Goal: Task Accomplishment & Management: Complete application form

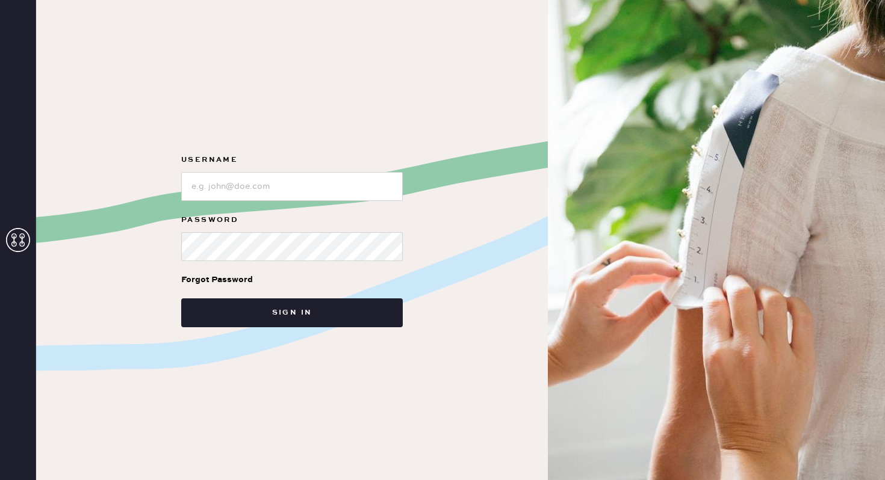
click at [735, 50] on img at bounding box center [716, 240] width 337 height 480
type input "reformationnorthpark"
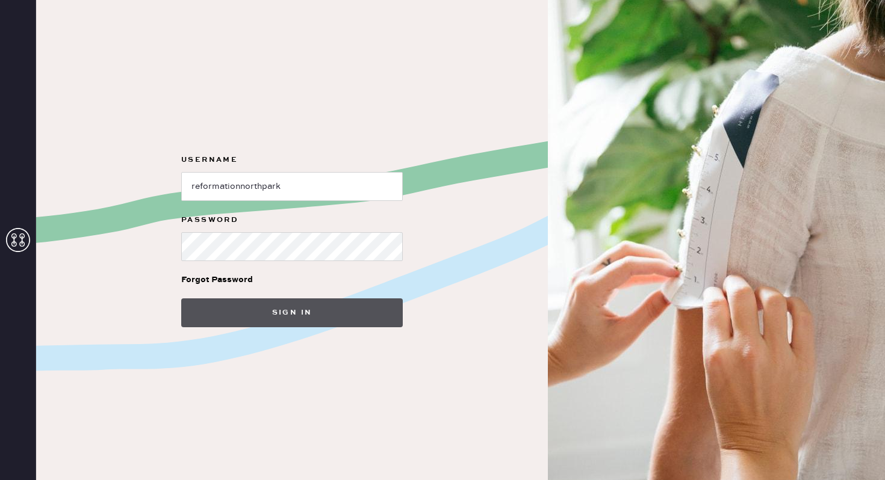
click at [281, 317] on button "Sign in" at bounding box center [292, 313] width 222 height 29
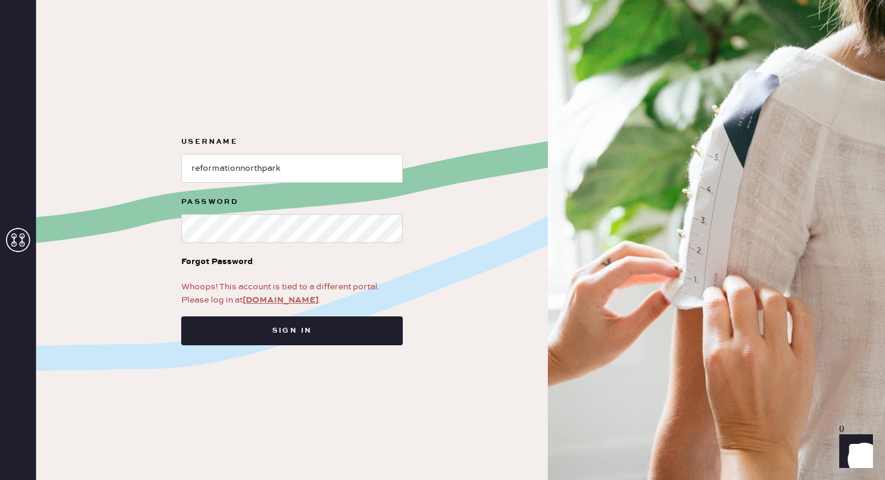
click at [283, 297] on link "app.hemster.co" at bounding box center [281, 300] width 76 height 11
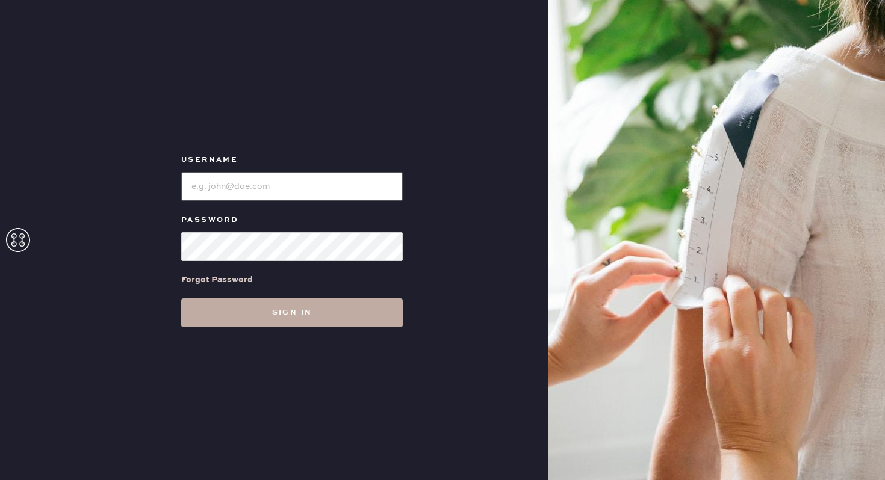
type input "reformationnorthpark"
click at [263, 314] on button "Sign in" at bounding box center [292, 313] width 222 height 29
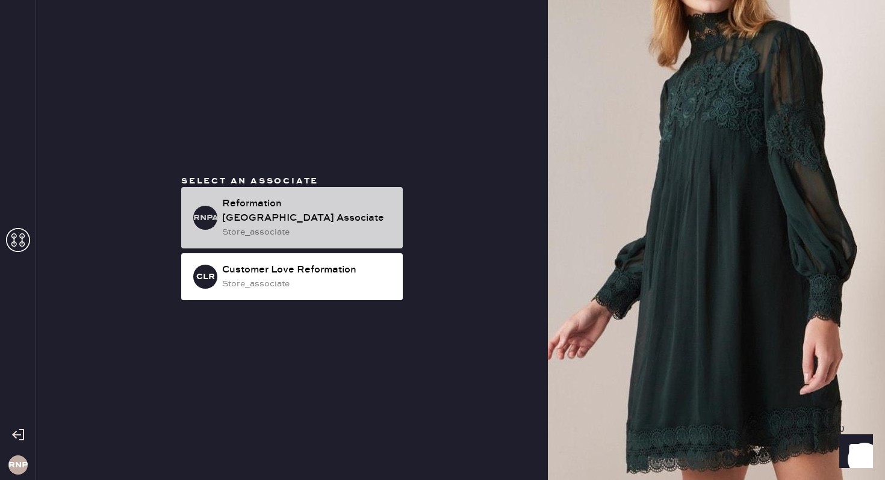
click at [270, 226] on div "store_associate" at bounding box center [307, 232] width 171 height 13
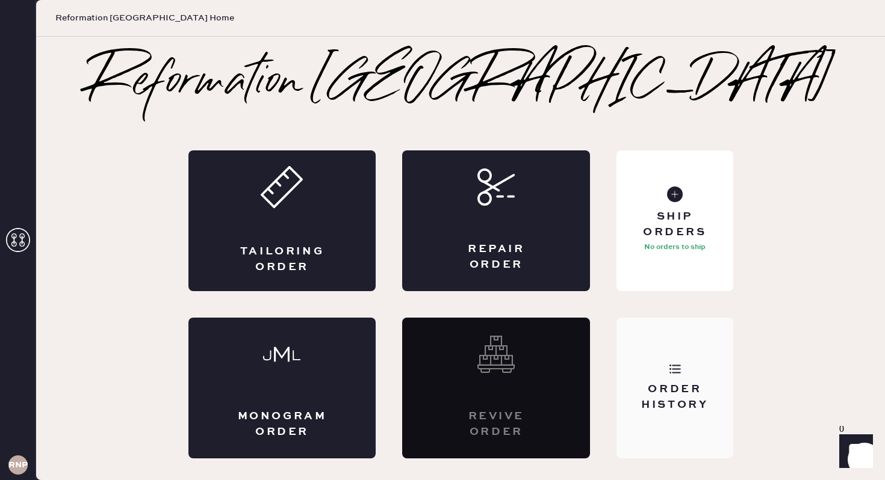
click at [654, 382] on div "Order History" at bounding box center [674, 397] width 97 height 30
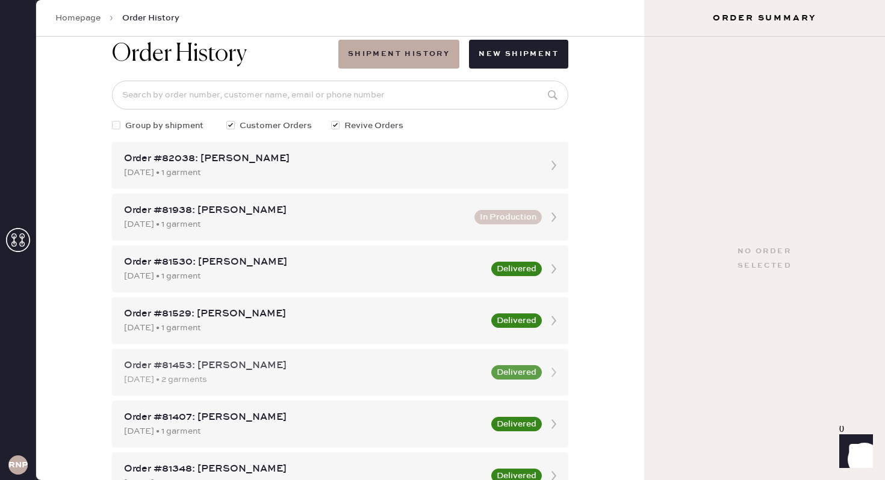
scroll to position [23, 0]
click at [336, 155] on div "Order #82038: [PERSON_NAME]" at bounding box center [329, 159] width 411 height 14
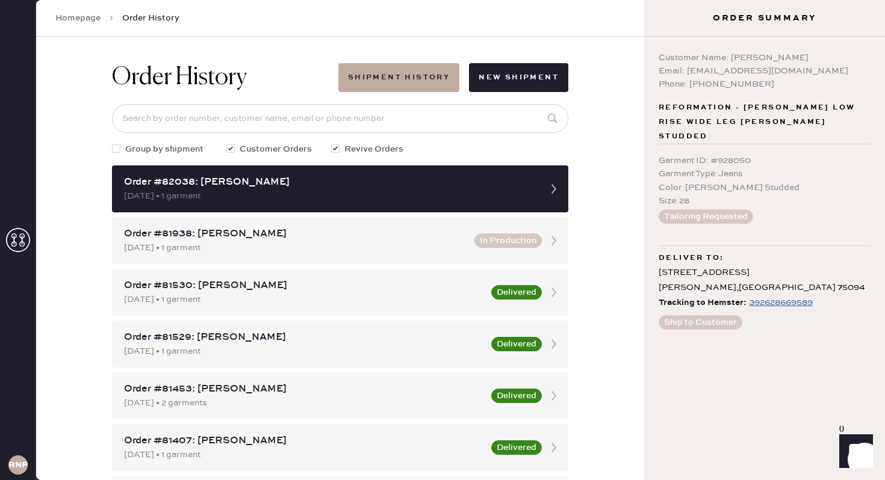
click at [91, 15] on link "Homepage" at bounding box center [77, 18] width 45 height 12
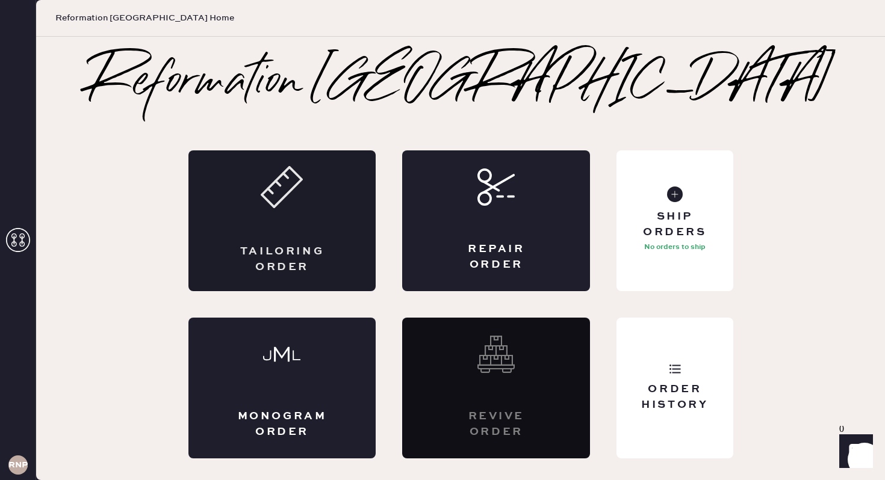
click at [289, 226] on div "Tailoring Order" at bounding box center [282, 221] width 188 height 141
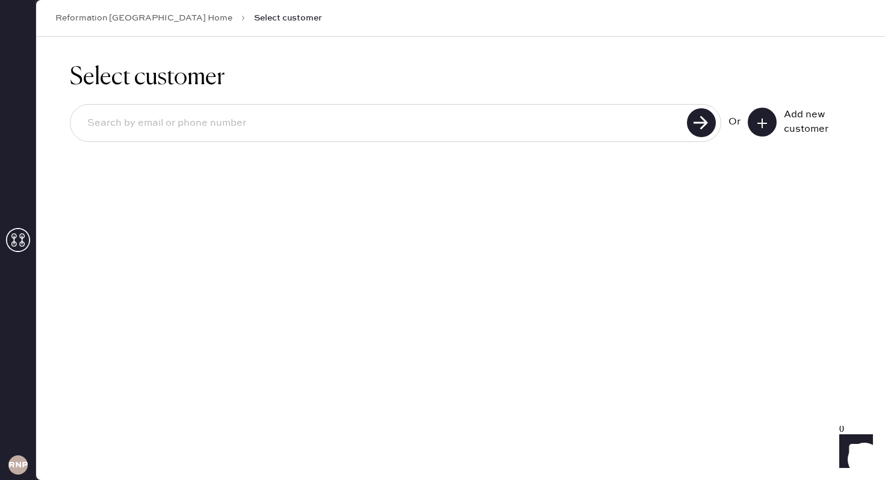
click at [606, 115] on input at bounding box center [381, 124] width 606 height 28
type input "paola terrazas"
drag, startPoint x: 202, startPoint y: 126, endPoint x: 51, endPoint y: 118, distance: 151.3
click at [51, 118] on div "Select customer paola terrazas Unable to find user, try again or add new user O…" at bounding box center [460, 127] width 849 height 181
paste input "pterra01@gmail.com"
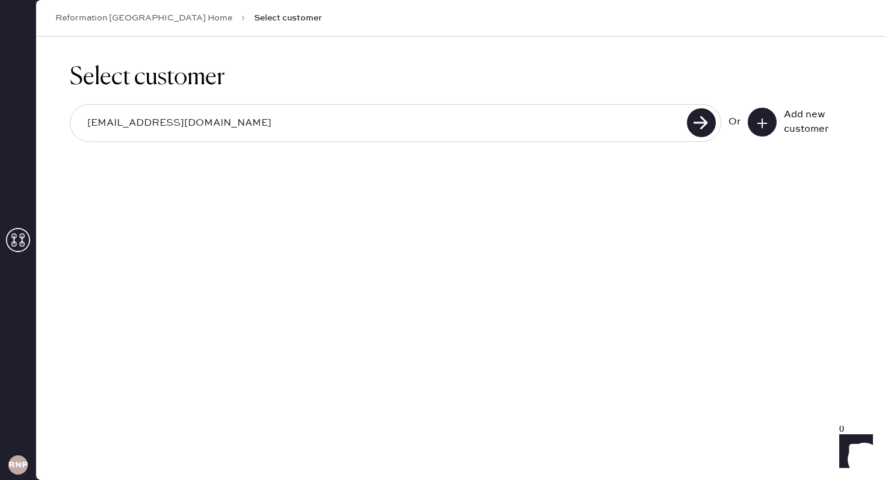
type input "pterra01@gmail.com"
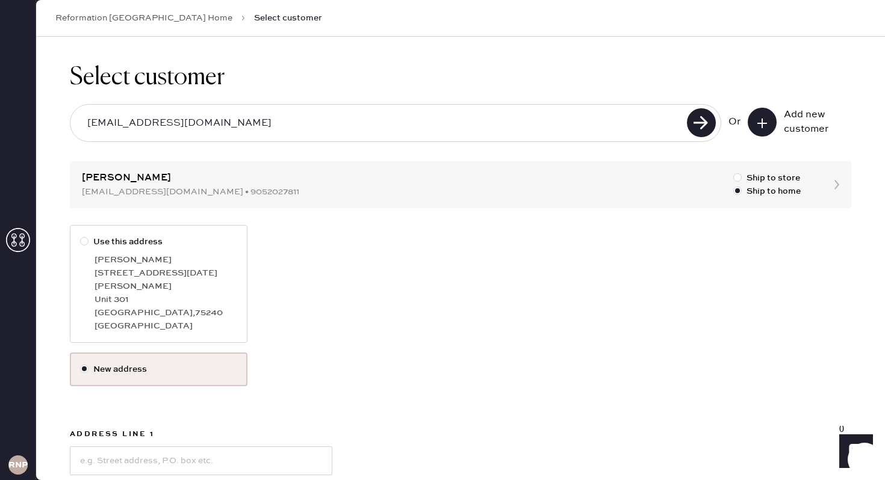
click at [175, 279] on div "13900 Noel Rd" at bounding box center [166, 280] width 143 height 26
click at [81, 236] on input "Use this address" at bounding box center [80, 235] width 1 height 1
radio input "true"
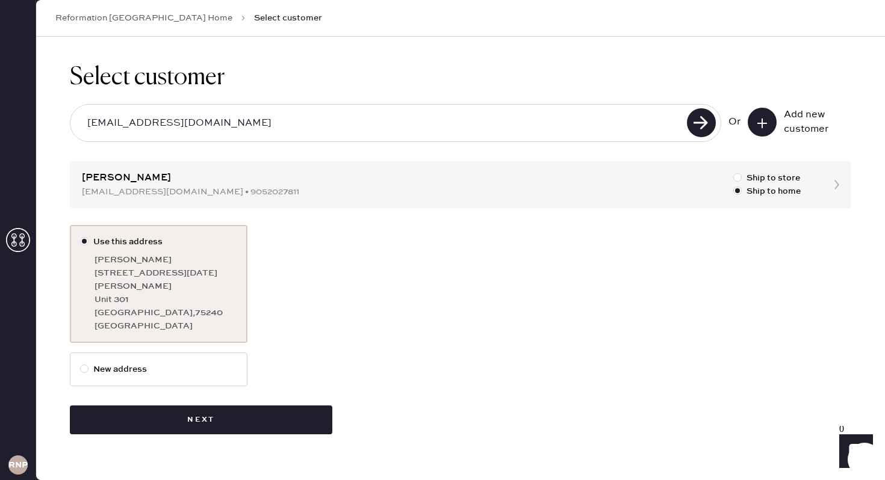
click at [99, 262] on div "Paola Terrazas" at bounding box center [166, 259] width 143 height 13
click at [81, 236] on input "Use this address" at bounding box center [80, 235] width 1 height 1
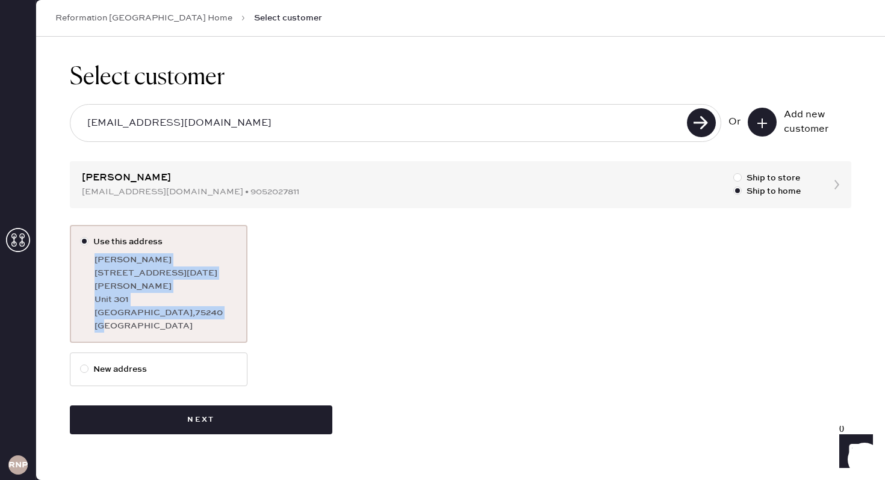
drag, startPoint x: 95, startPoint y: 257, endPoint x: 143, endPoint y: 318, distance: 77.2
click at [143, 318] on div "Paola Terrazas 13900 Noel Rd Unit 301 Dallas , 75240 TX" at bounding box center [166, 292] width 143 height 79
copy div "Paola Terrazas 13900 Noel Rd Unit 301 Dallas , 75240 TX"
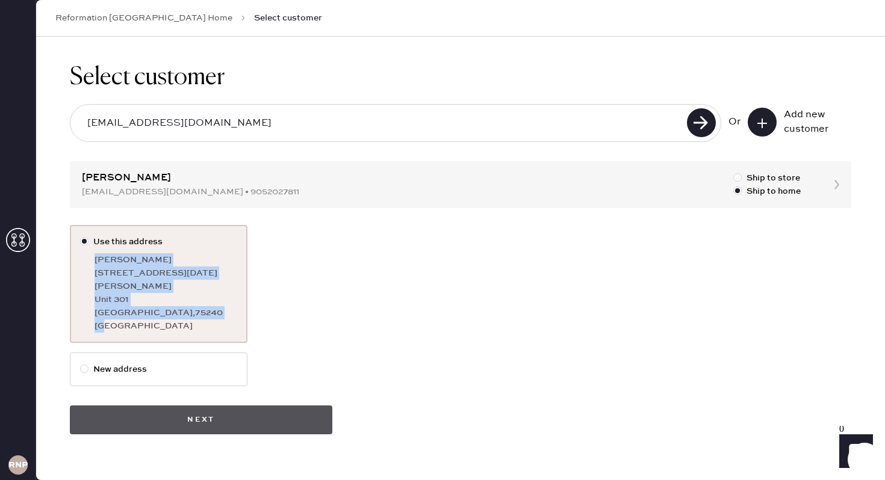
click at [134, 406] on button "Next" at bounding box center [201, 420] width 263 height 29
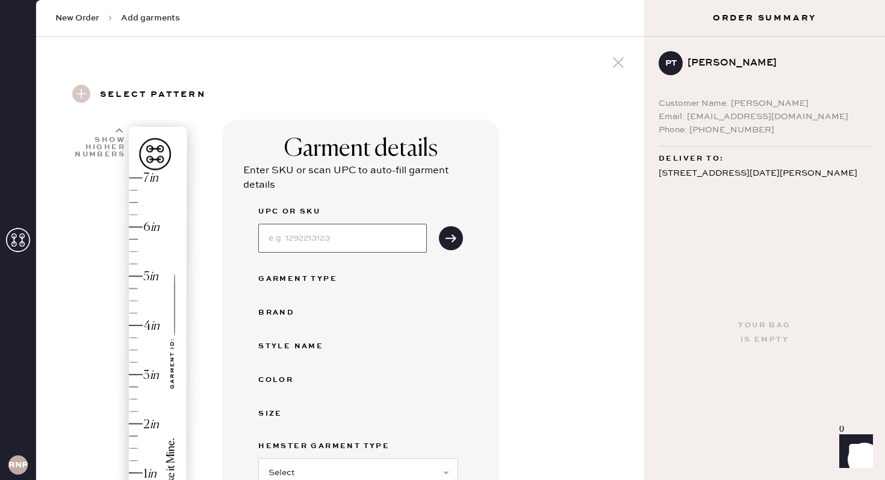
click at [328, 237] on input at bounding box center [342, 238] width 169 height 29
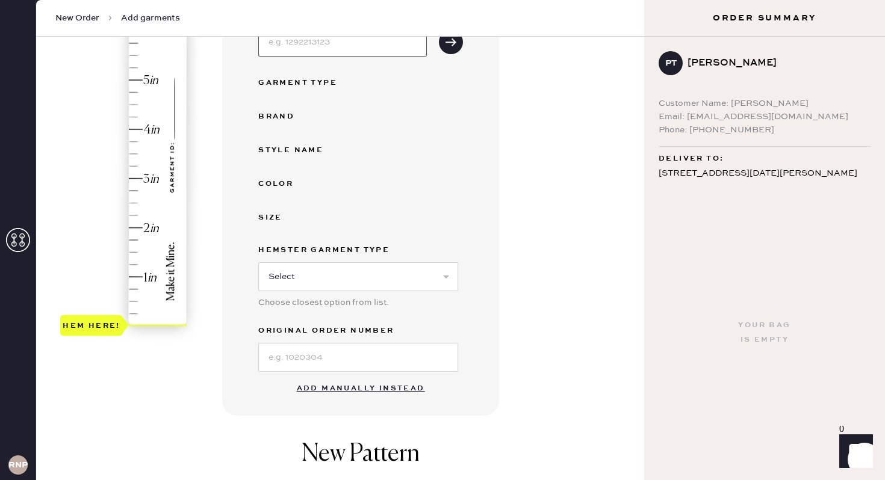
scroll to position [350, 0]
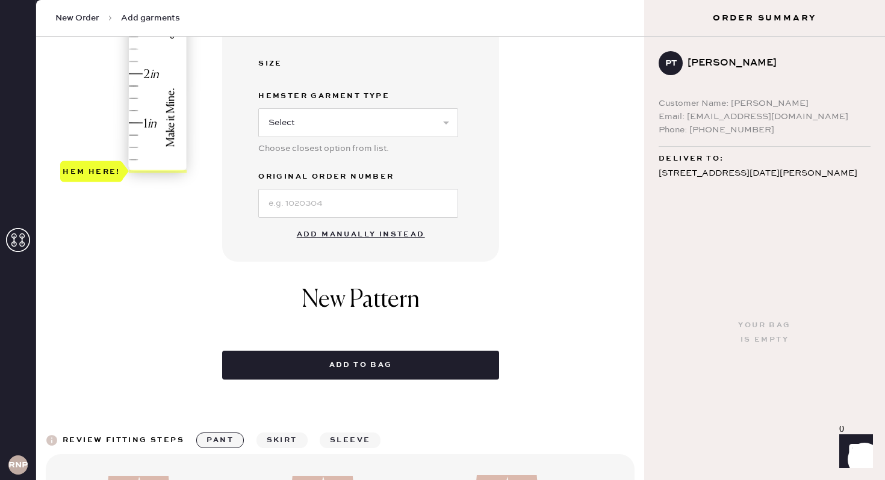
click at [331, 238] on button "Add manually instead" at bounding box center [361, 235] width 143 height 24
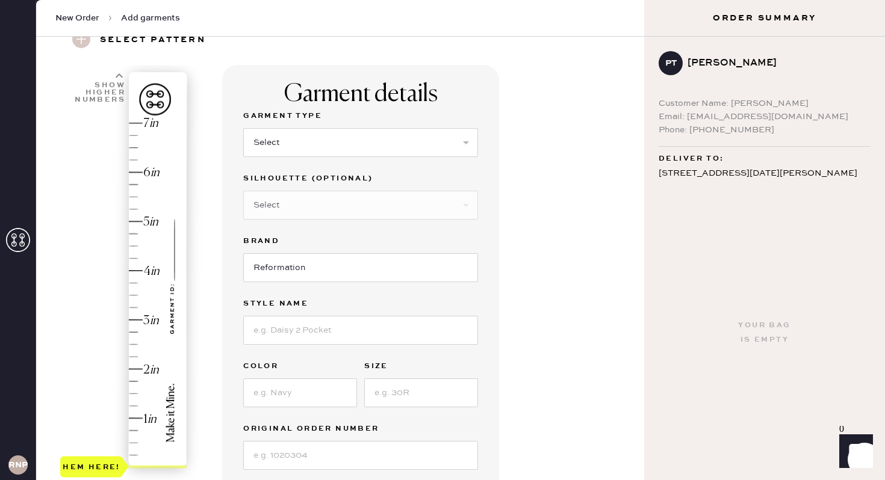
scroll to position [0, 0]
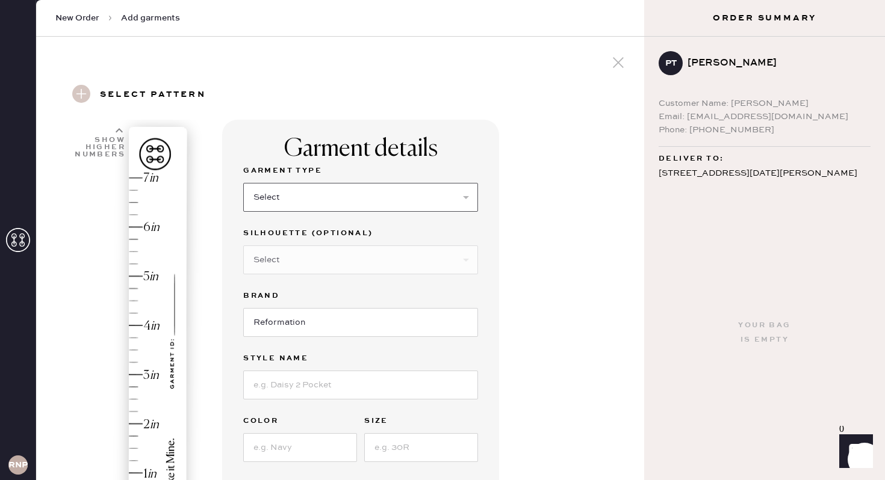
click at [302, 200] on select "Select Basic Skirt Jeans Leggings Pants Shorts Basic Sleeved Dress Basic Sleeve…" at bounding box center [360, 197] width 235 height 29
select select "2"
click at [243, 183] on select "Select Basic Skirt Jeans Leggings Pants Shorts Basic Sleeved Dress Basic Sleeve…" at bounding box center [360, 197] width 235 height 29
click at [282, 260] on select "Select Shorts Cropped Flare Boot Cut Straight Skinny Other" at bounding box center [360, 260] width 235 height 29
select select "other"
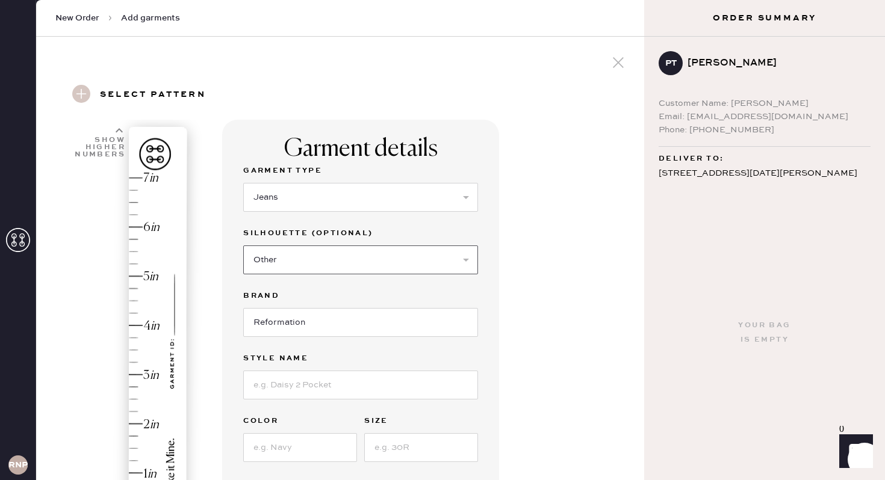
click at [243, 246] on select "Select Shorts Cropped Flare Boot Cut Straight Skinny Other" at bounding box center [360, 260] width 235 height 29
click at [293, 331] on input at bounding box center [360, 322] width 235 height 29
type input "Wide Leg"
click at [321, 452] on input at bounding box center [360, 447] width 235 height 29
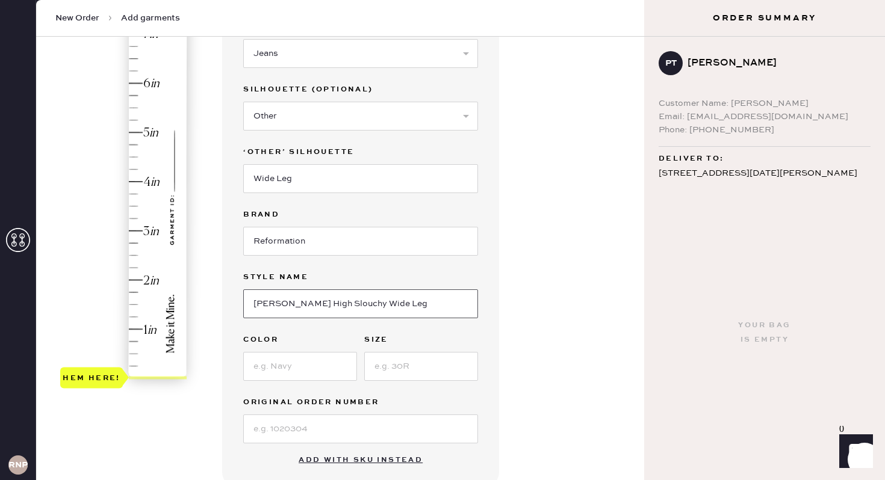
scroll to position [153, 0]
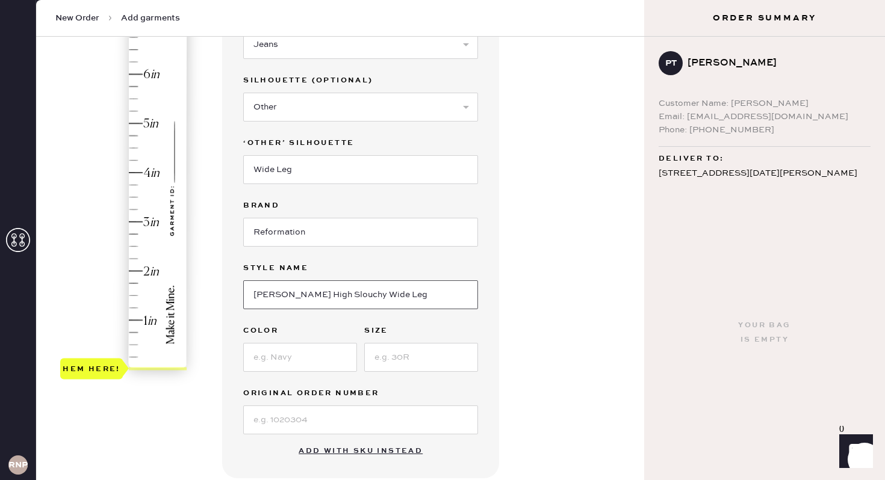
type input "Cary High Slouchy Wide Leg"
click at [284, 357] on input at bounding box center [300, 357] width 114 height 29
type input "Shasta"
click at [405, 367] on input at bounding box center [421, 357] width 114 height 29
type input "26"
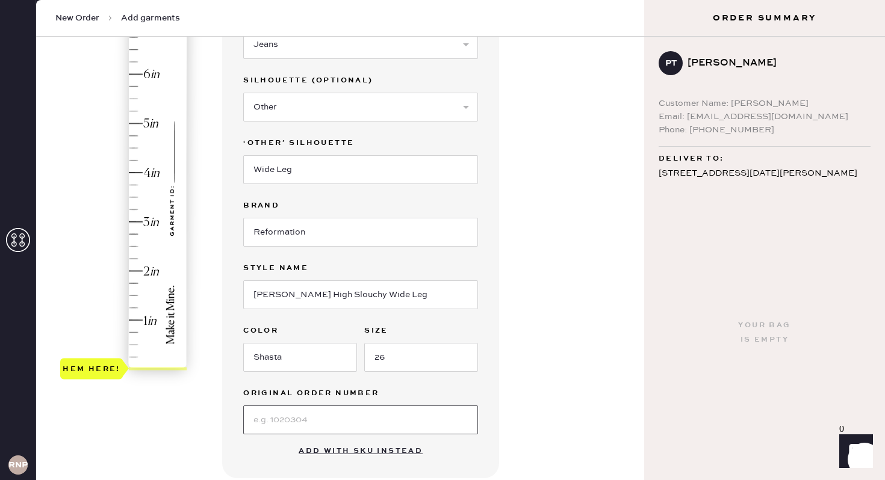
click at [323, 427] on input at bounding box center [360, 420] width 235 height 29
paste input "#S21908333"
type input "#S21908333"
type input "2"
click at [140, 269] on div "Hem here!" at bounding box center [124, 197] width 128 height 355
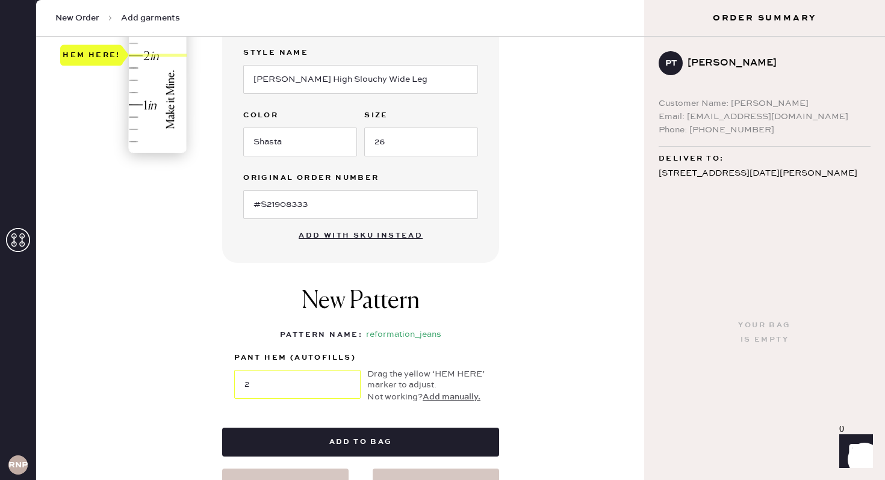
scroll to position [373, 0]
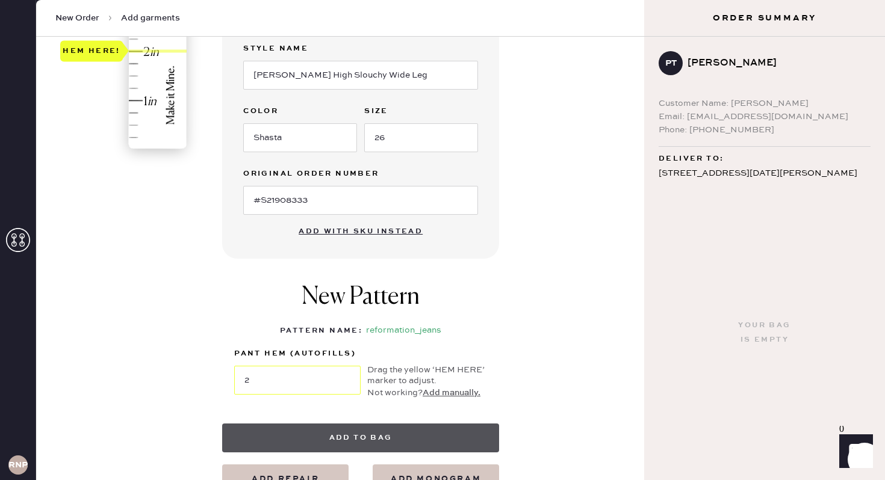
click at [354, 442] on button "Add to bag" at bounding box center [360, 438] width 277 height 29
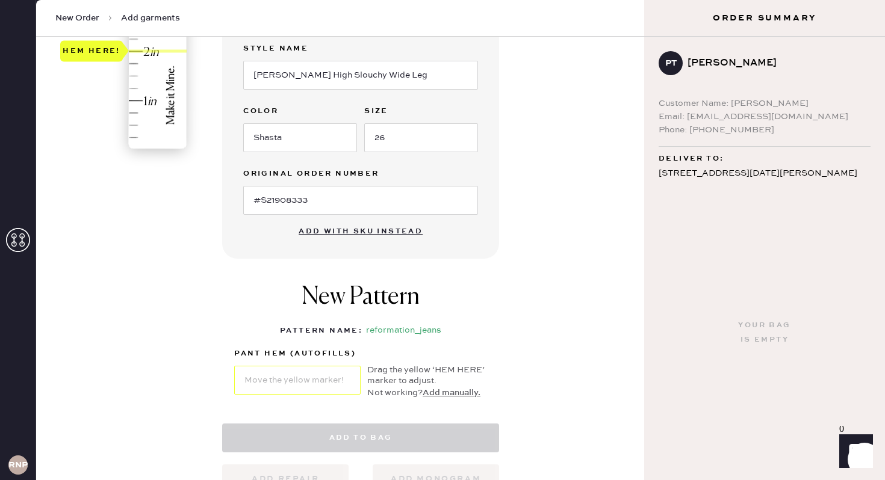
select select "2"
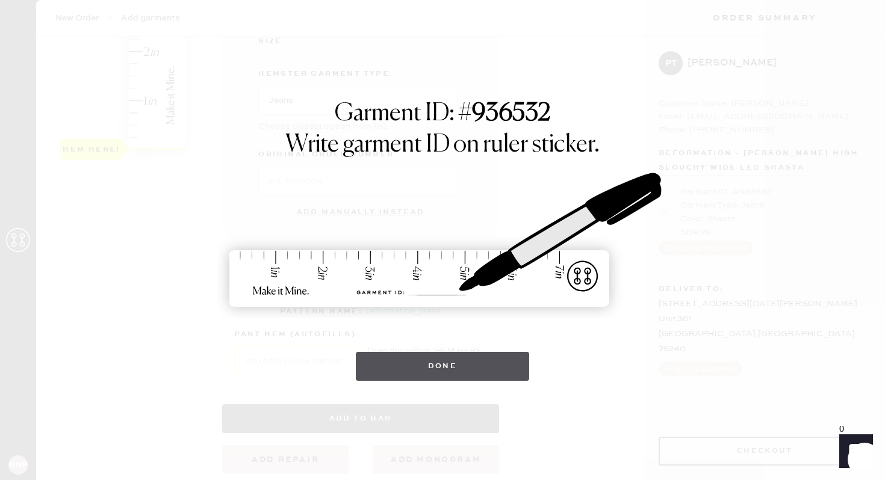
click at [420, 367] on button "Done" at bounding box center [443, 366] width 174 height 29
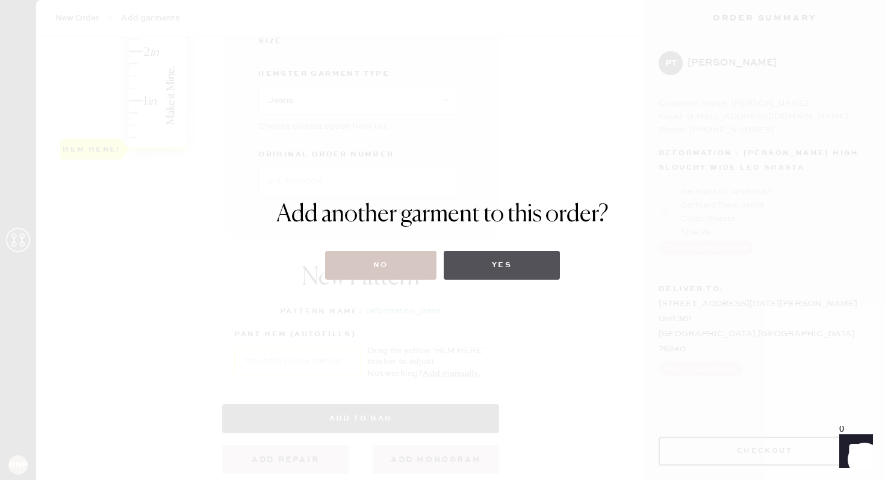
click at [524, 272] on button "Yes" at bounding box center [502, 265] width 116 height 29
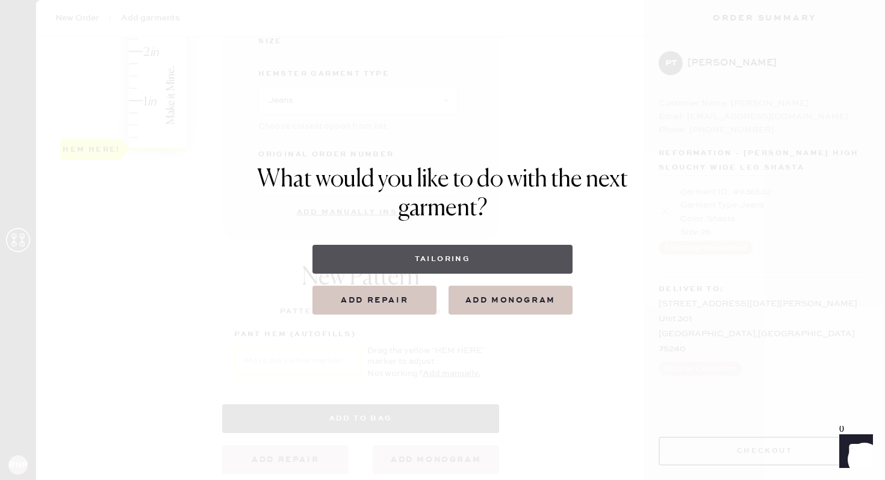
click at [423, 259] on button "Tailoring" at bounding box center [441, 259] width 259 height 29
select select
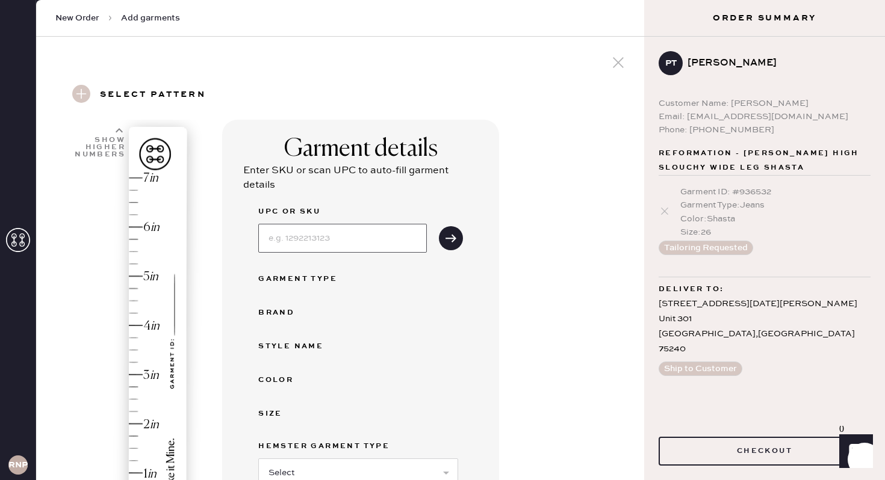
click at [347, 243] on input at bounding box center [342, 238] width 169 height 29
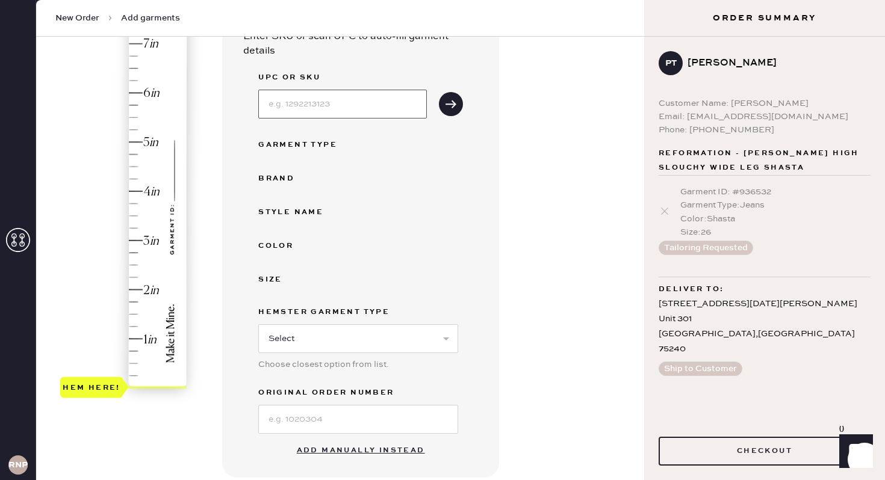
scroll to position [196, 0]
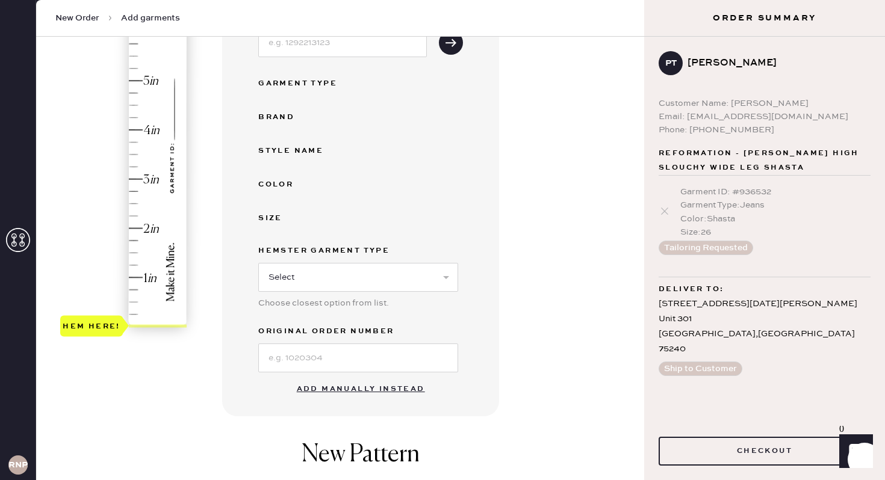
click at [306, 392] on button "Add manually instead" at bounding box center [361, 389] width 143 height 24
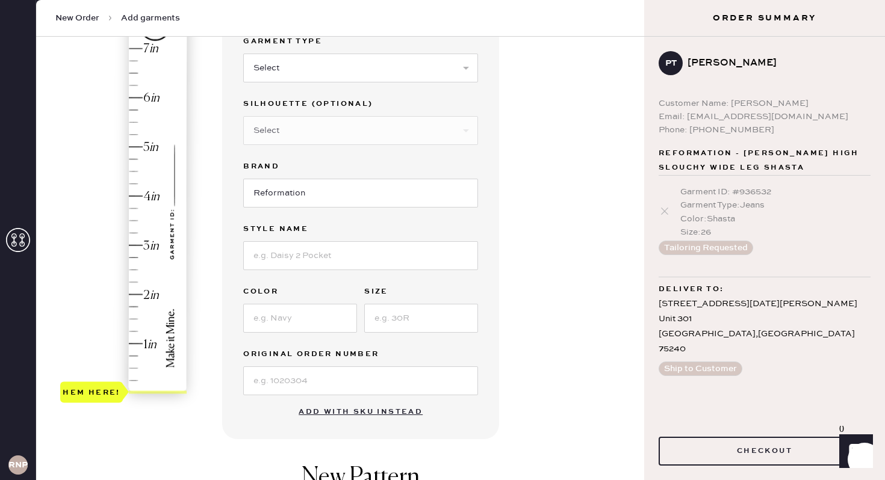
scroll to position [0, 0]
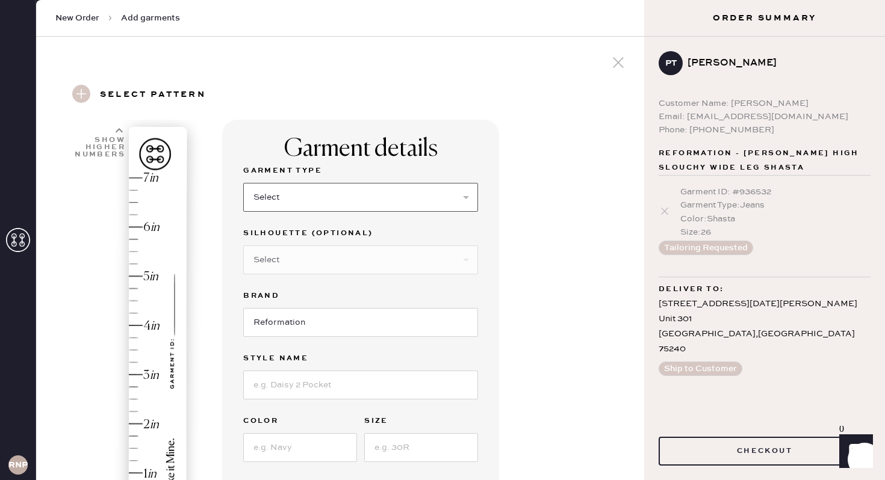
click at [303, 203] on select "Select Basic Skirt Jeans Leggings Pants Shorts Basic Sleeved Dress Basic Sleeve…" at bounding box center [360, 197] width 235 height 29
select select "2"
click at [243, 183] on select "Select Basic Skirt Jeans Leggings Pants Shorts Basic Sleeved Dress Basic Sleeve…" at bounding box center [360, 197] width 235 height 29
click at [320, 266] on select "Select Shorts Cropped Flare Boot Cut Straight Skinny Other" at bounding box center [360, 260] width 235 height 29
select select "other"
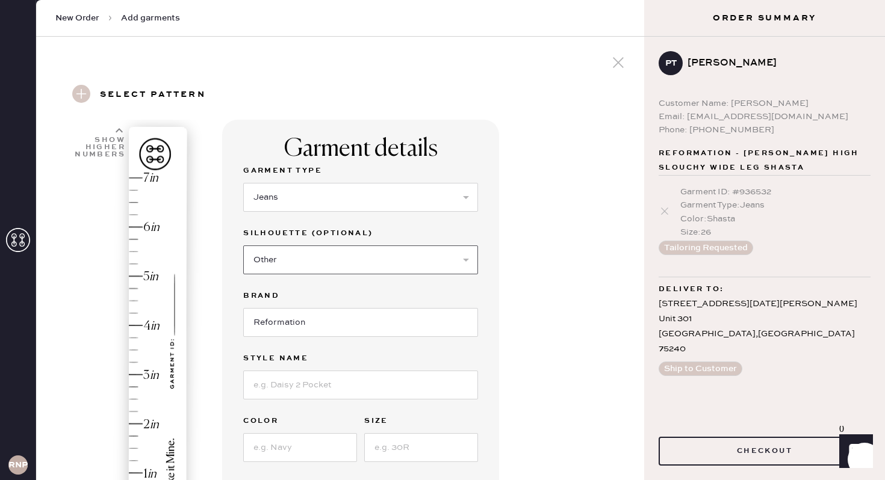
click at [243, 246] on select "Select Shorts Cropped Flare Boot Cut Straight Skinny Other" at bounding box center [360, 260] width 235 height 29
click at [326, 329] on input at bounding box center [360, 322] width 235 height 29
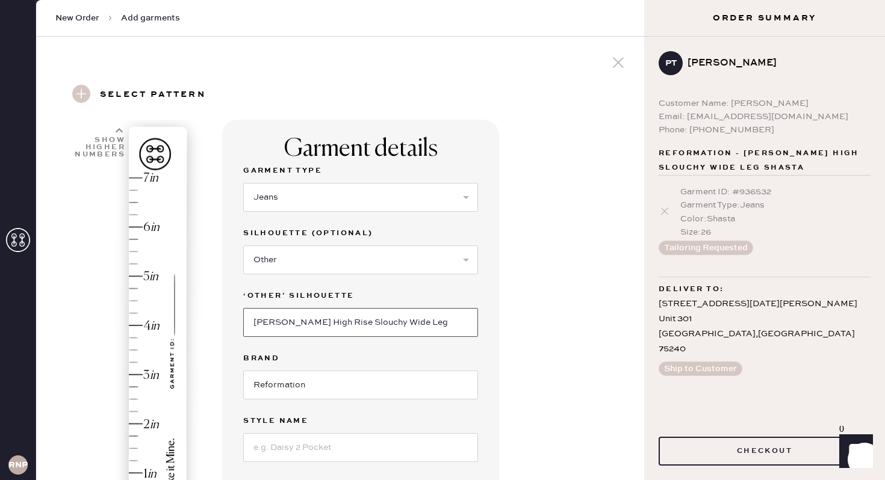
drag, startPoint x: 349, startPoint y: 323, endPoint x: 228, endPoint y: 313, distance: 121.4
click at [228, 314] on div "Garment details Garment Type Select Basic Skirt Jeans Leggings Pants Shorts Bas…" at bounding box center [360, 376] width 277 height 512
type input "Wide Leg"
click at [294, 443] on input at bounding box center [360, 447] width 235 height 29
paste input "Cary High Rise Slouchy"
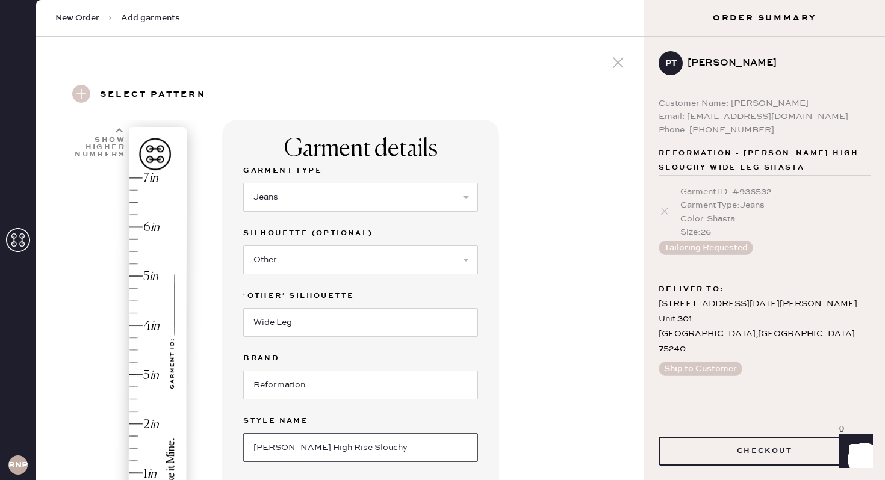
type input "Cary High Rise Slouchy Wide Leg Jean"
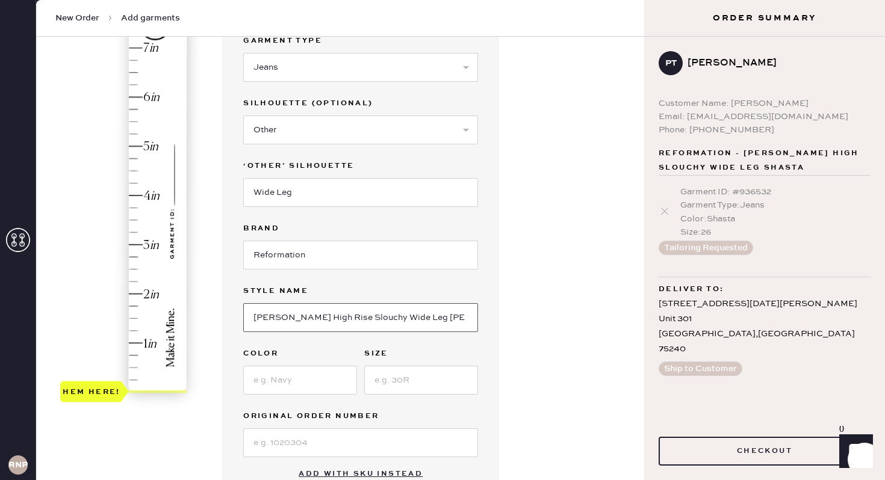
scroll to position [250, 0]
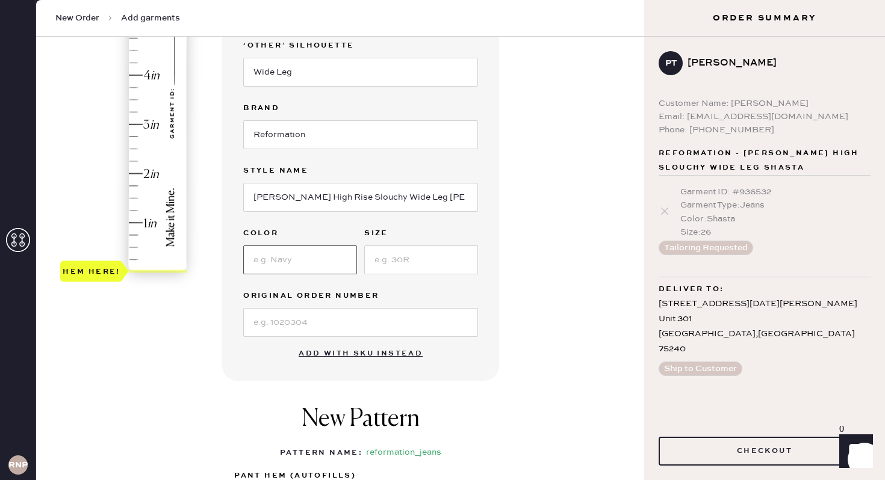
click at [293, 264] on input at bounding box center [300, 260] width 114 height 29
type input "Lanier"
type input "26"
click at [276, 331] on input at bounding box center [360, 322] width 235 height 29
type input "2.75"
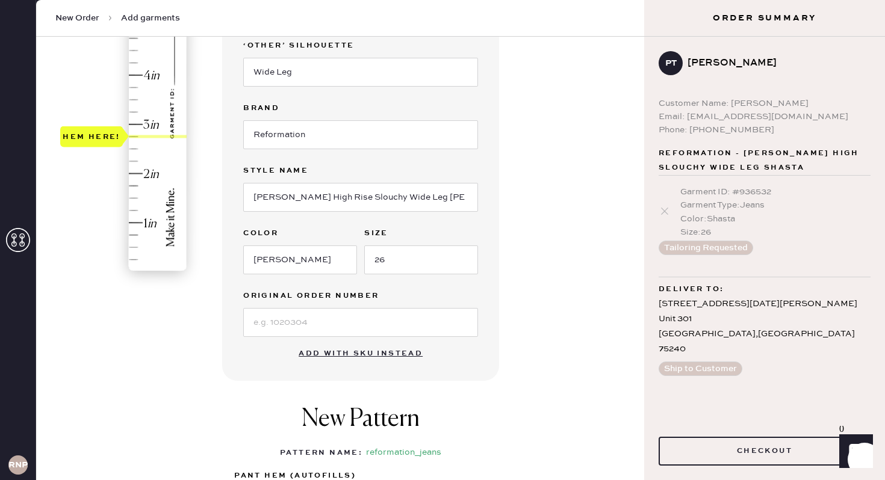
click at [128, 134] on div "Hem here!" at bounding box center [124, 99] width 128 height 355
click at [352, 333] on input at bounding box center [360, 322] width 235 height 29
paste input "#S23455103"
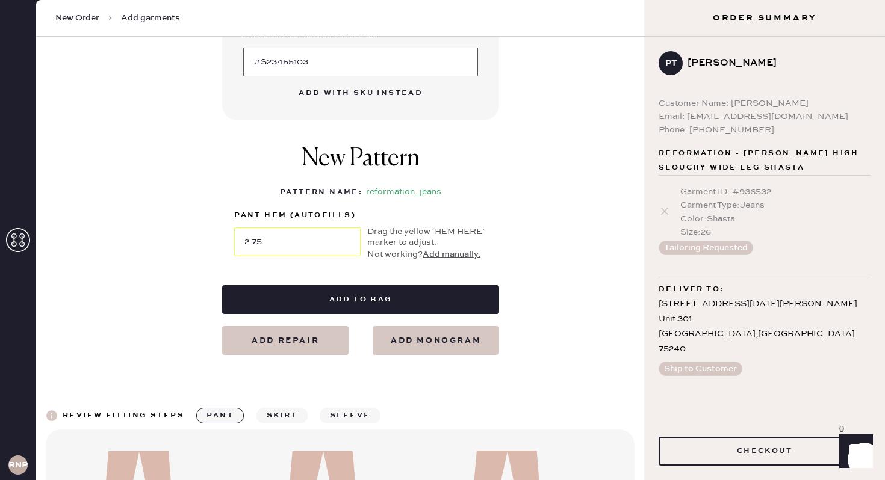
scroll to position [514, 0]
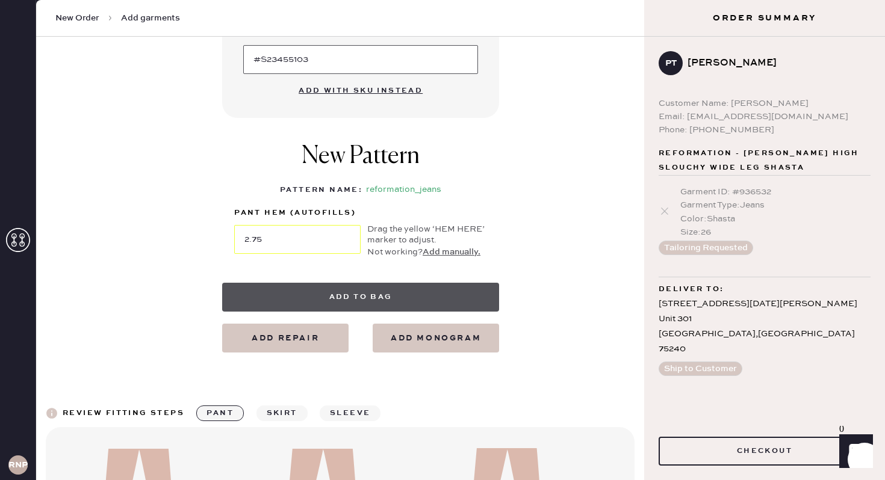
type input "#S23455103"
click at [383, 292] on button "Add to bag" at bounding box center [360, 297] width 277 height 29
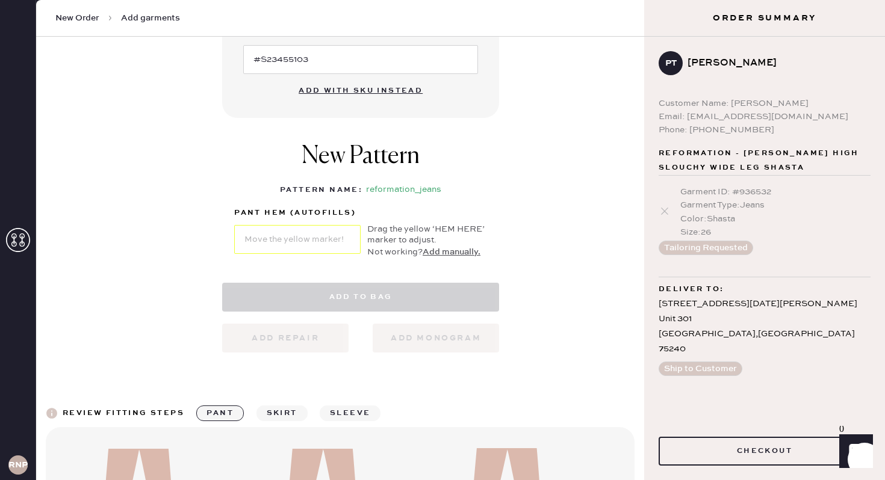
select select "2"
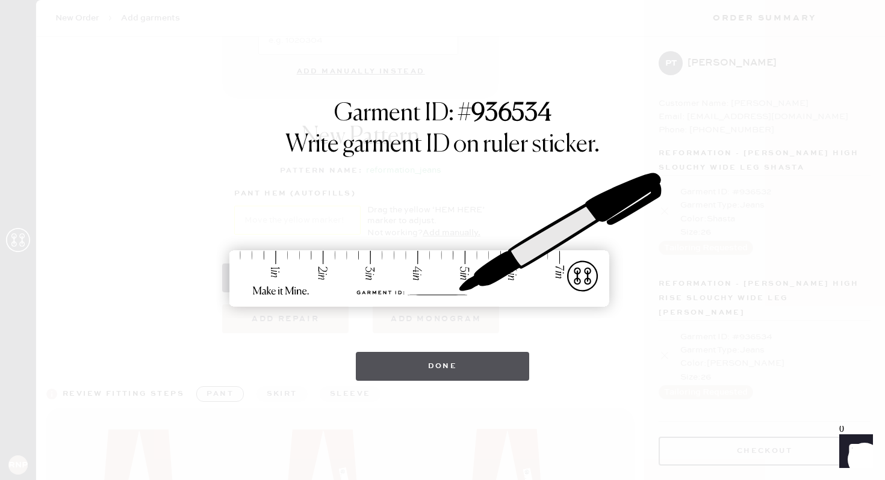
click at [459, 356] on button "Done" at bounding box center [443, 366] width 174 height 29
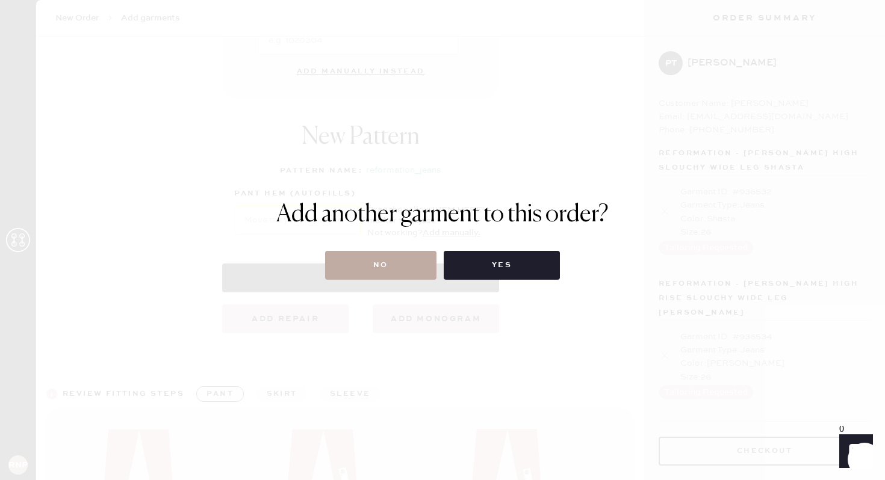
click at [418, 264] on button "No" at bounding box center [380, 265] width 111 height 29
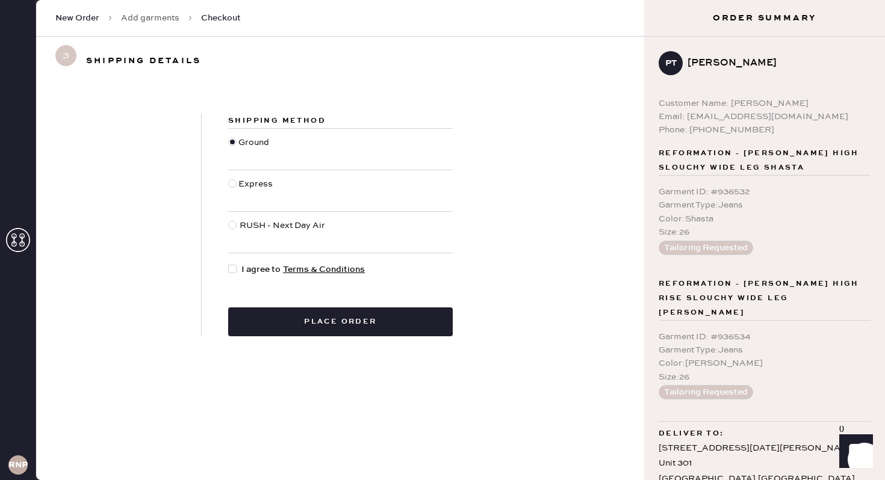
click at [234, 270] on div at bounding box center [232, 269] width 8 height 8
click at [229, 264] on input "I agree to Terms & Conditions" at bounding box center [228, 263] width 1 height 1
checkbox input "true"
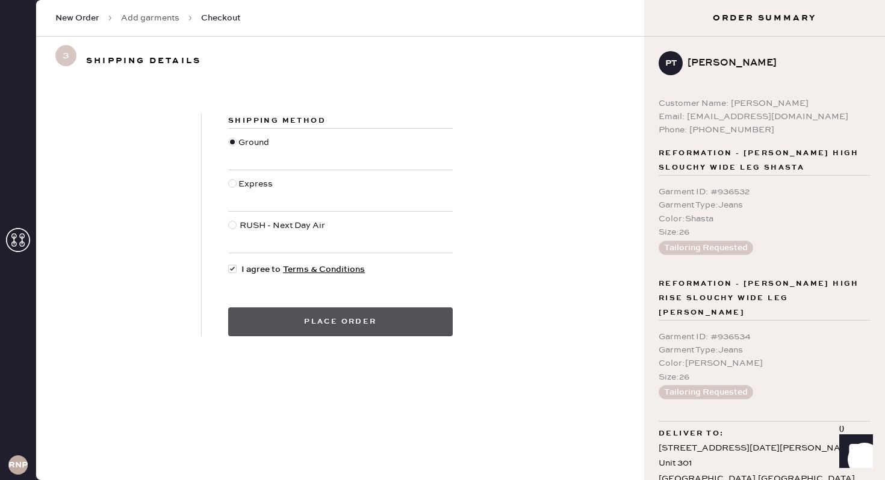
click at [446, 325] on button "Place order" at bounding box center [340, 322] width 225 height 29
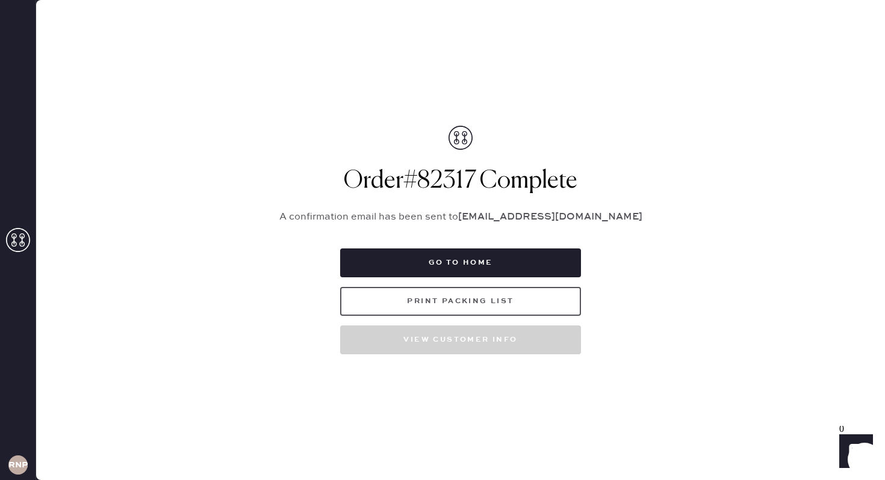
click at [450, 305] on button "Print Packing List" at bounding box center [460, 301] width 241 height 29
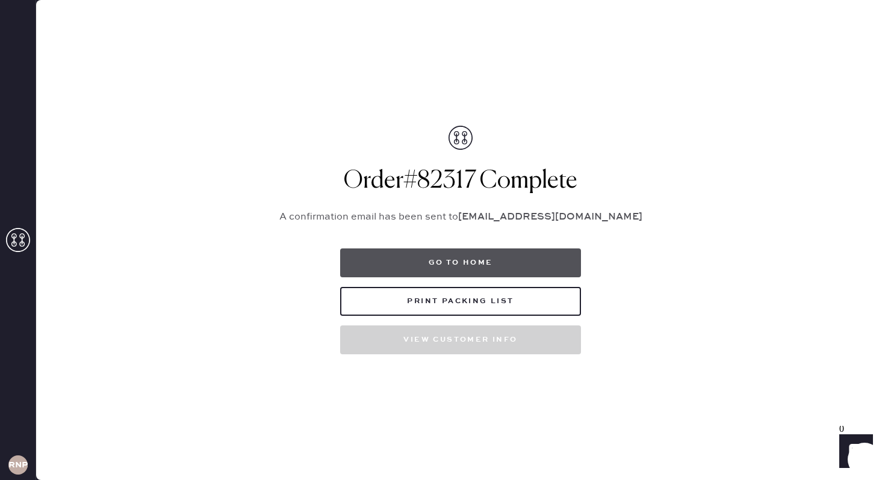
click at [473, 269] on button "Go to home" at bounding box center [460, 263] width 241 height 29
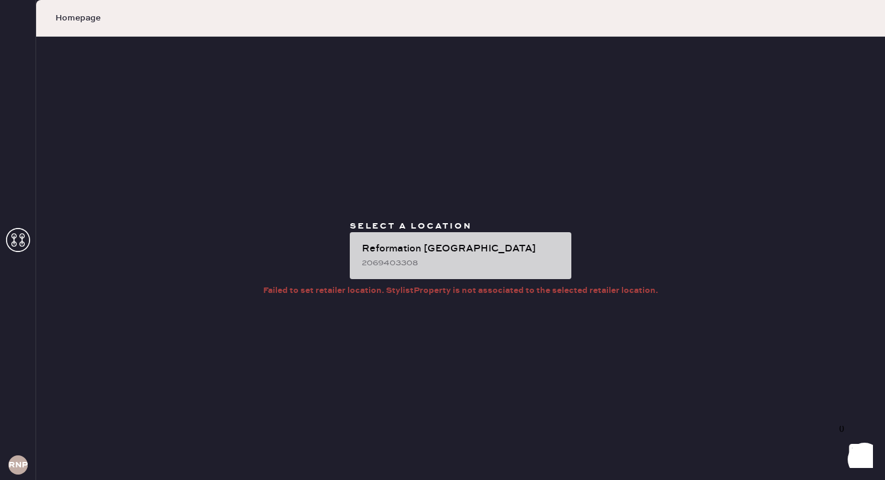
click at [473, 269] on div "2069403308" at bounding box center [462, 262] width 200 height 13
click at [414, 250] on div "Reformation [GEOGRAPHIC_DATA]" at bounding box center [462, 249] width 200 height 14
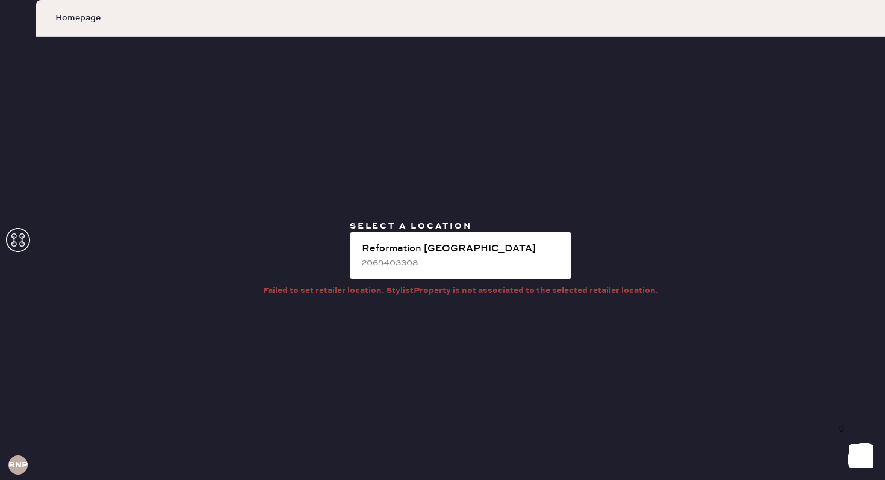
click at [788, 256] on div "Select a location Reformation North Park 2069403308 Failed to set retailer loca…" at bounding box center [460, 259] width 849 height 444
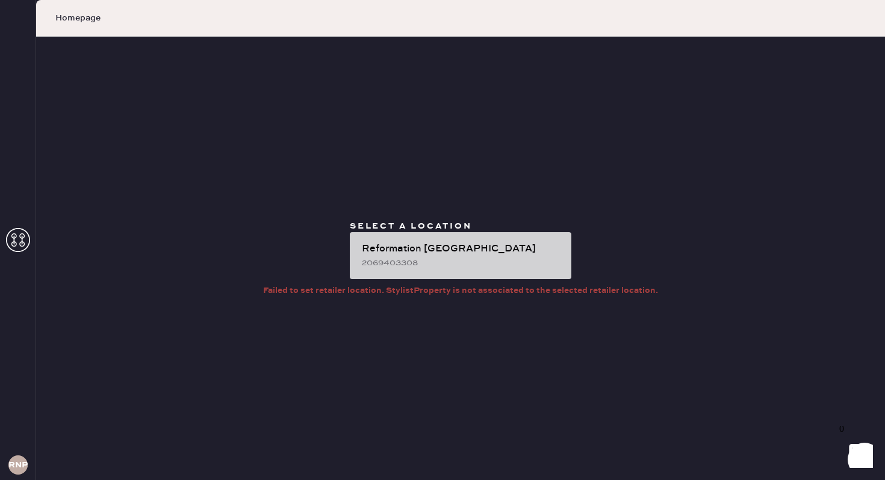
click at [498, 259] on div "2069403308" at bounding box center [462, 262] width 200 height 13
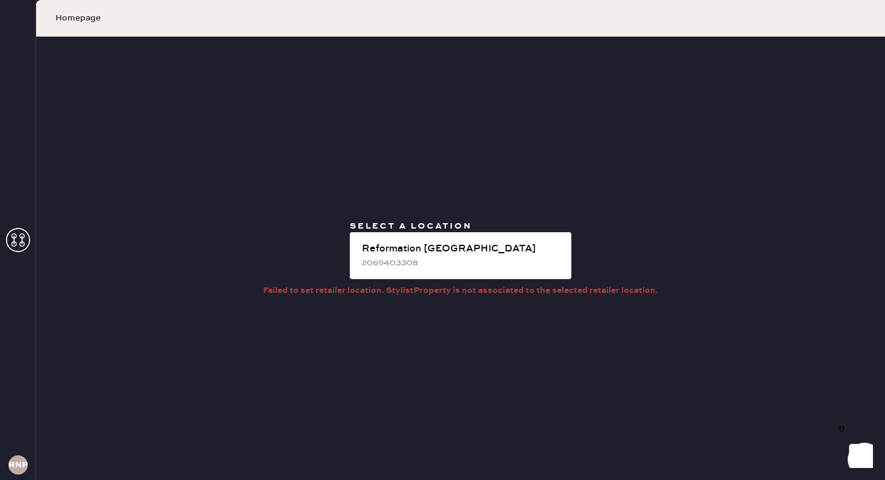
click at [18, 231] on icon at bounding box center [18, 240] width 24 height 24
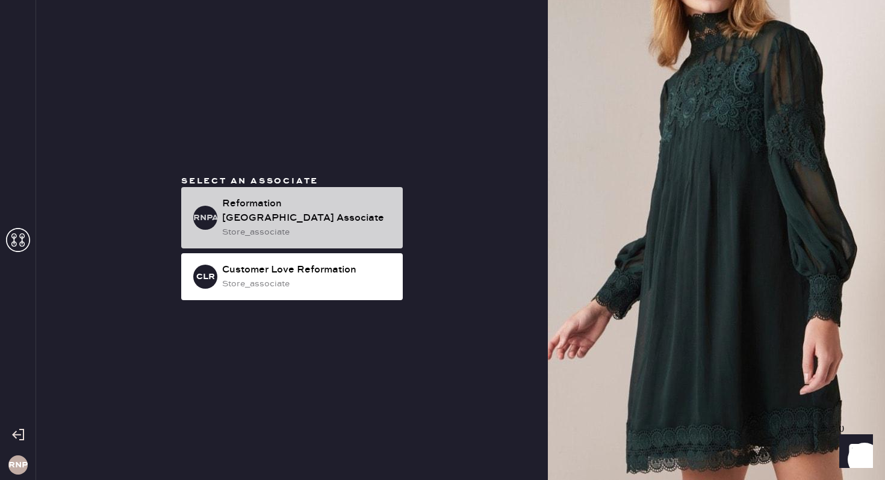
click at [298, 213] on div "Reformation North Park Associate" at bounding box center [307, 211] width 171 height 29
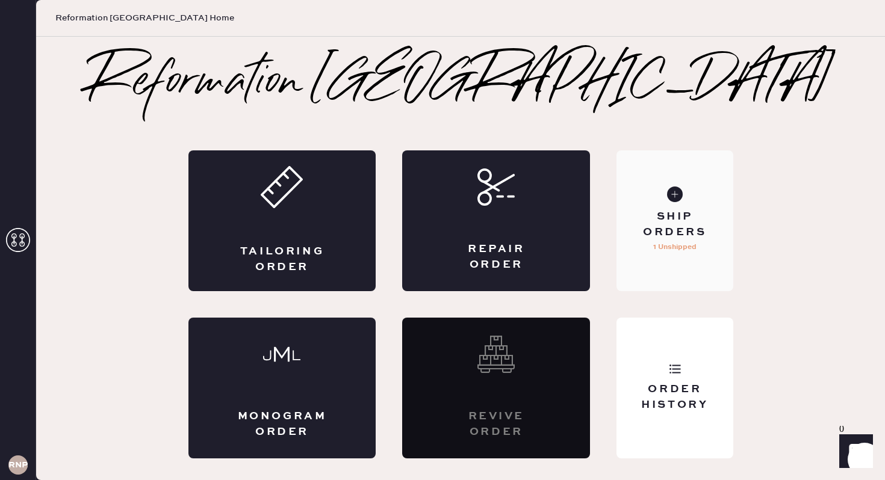
click at [678, 256] on div "Ship Orders 1 Unshipped" at bounding box center [675, 221] width 116 height 141
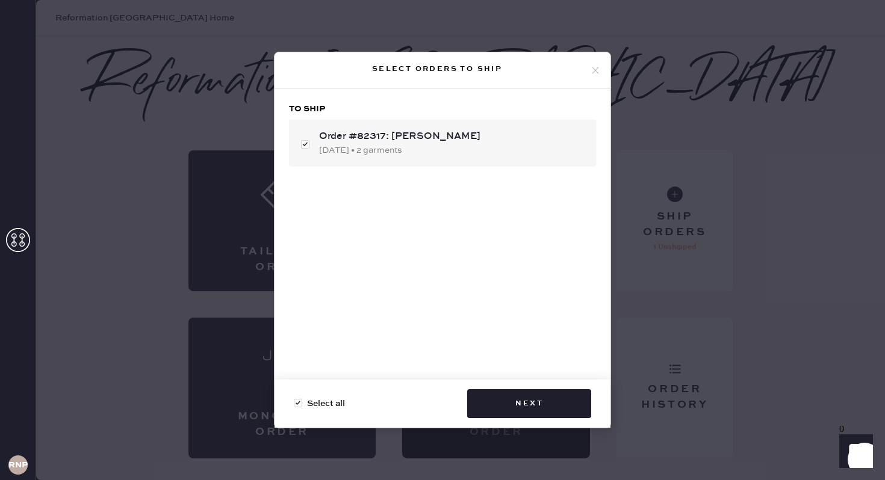
click at [598, 66] on icon at bounding box center [595, 70] width 11 height 11
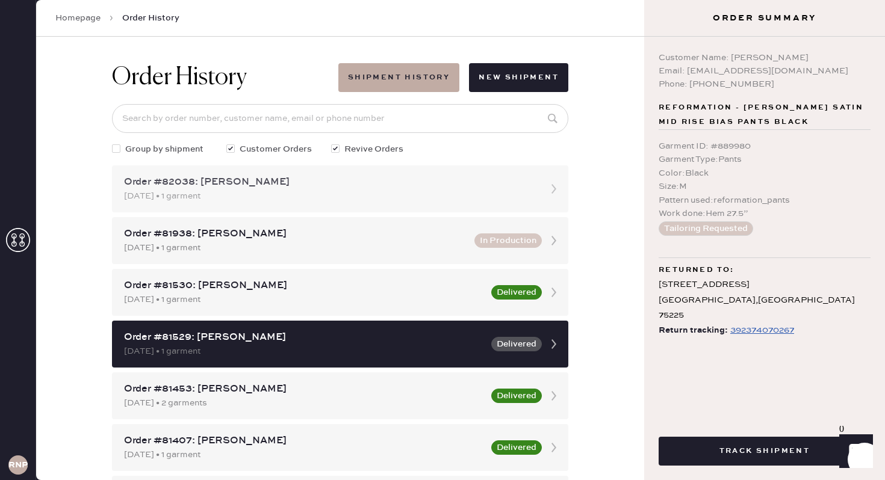
click at [446, 183] on div "Order #82038: [PERSON_NAME]" at bounding box center [329, 182] width 411 height 14
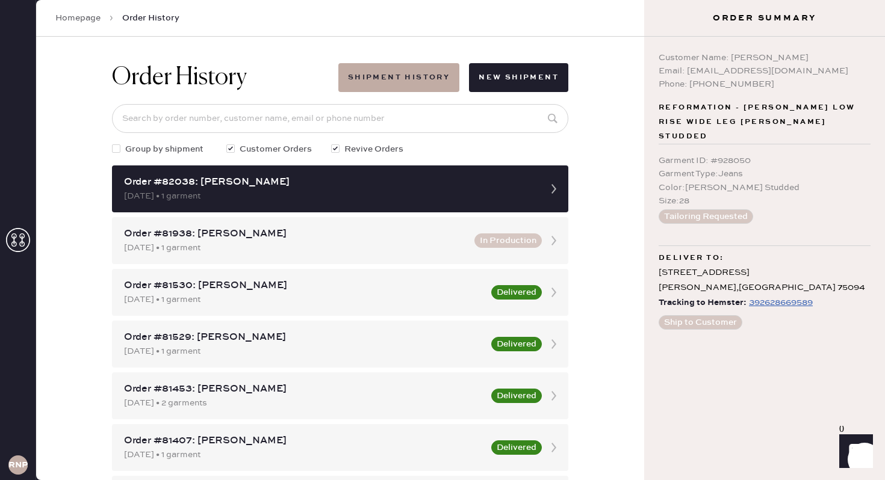
click at [612, 156] on div "Order History Shipment History New Shipment Group by shipment Customer Orders R…" at bounding box center [340, 259] width 608 height 444
click at [87, 22] on link "Homepage" at bounding box center [77, 18] width 45 height 12
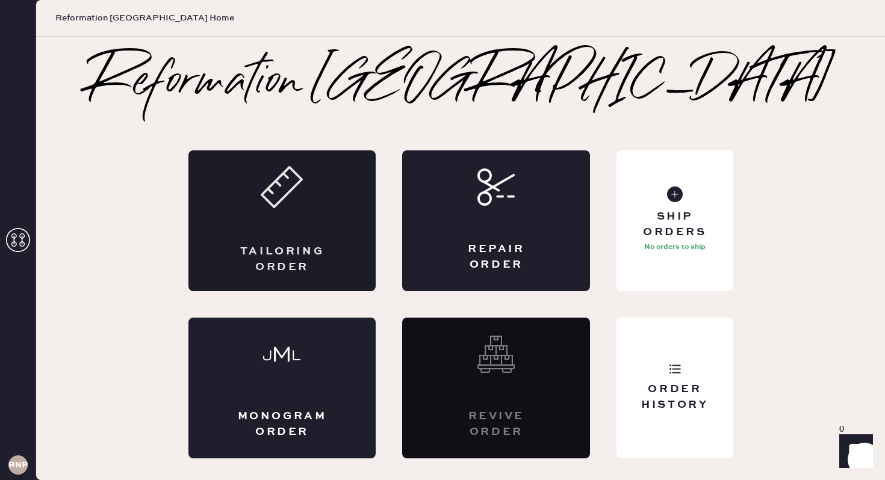
click at [279, 220] on div "Tailoring Order" at bounding box center [282, 221] width 188 height 141
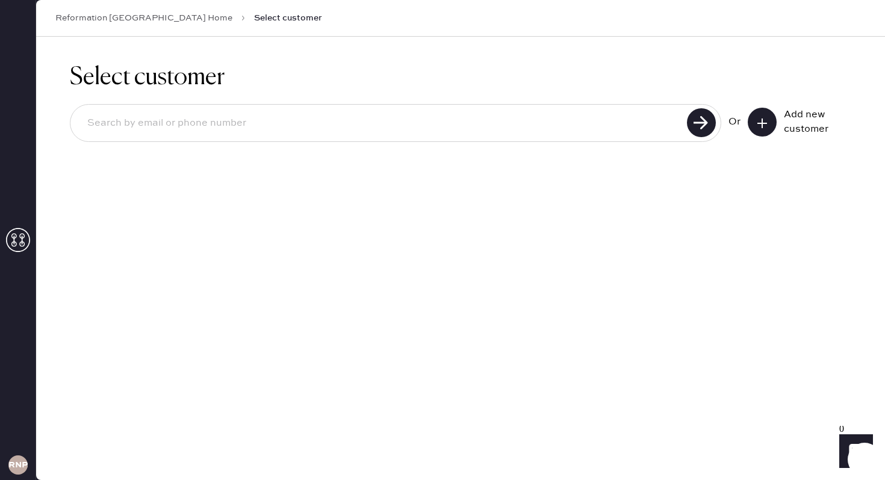
click at [499, 130] on input at bounding box center [381, 124] width 606 height 28
type input "[PERSON_NAME]"
